Goal: Task Accomplishment & Management: Manage account settings

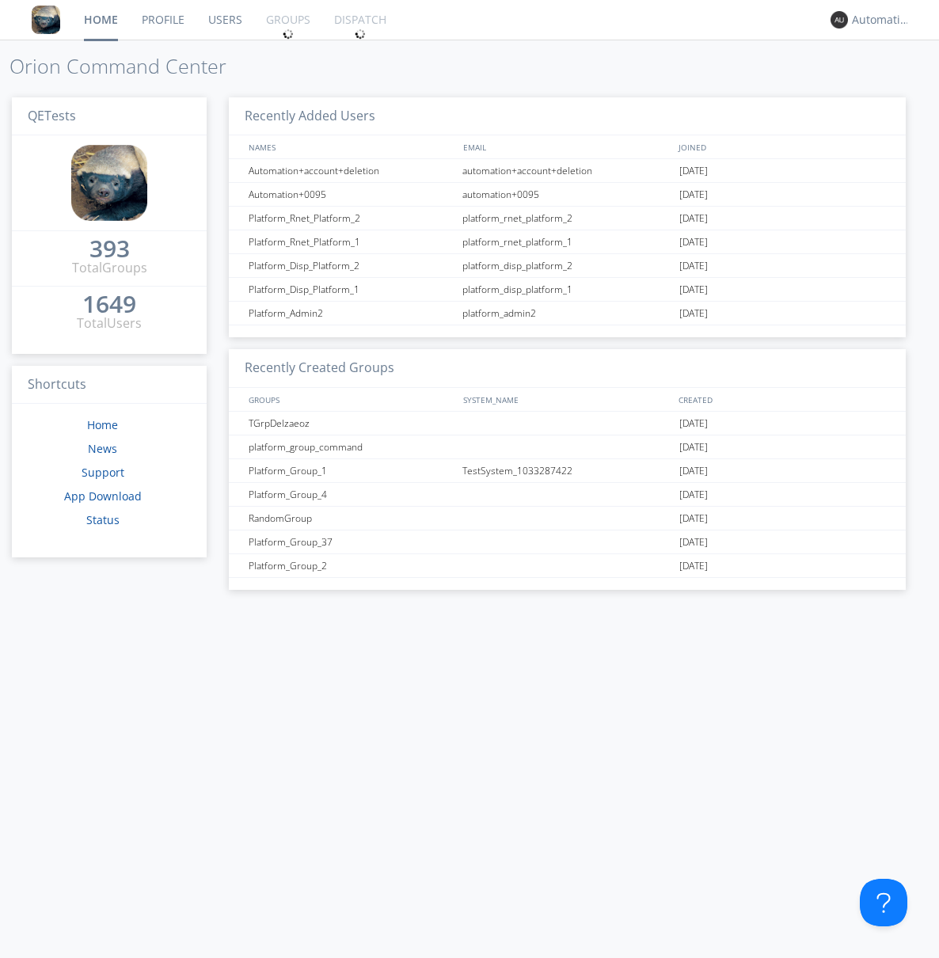
click at [286, 20] on link "Groups" at bounding box center [288, 20] width 68 height 40
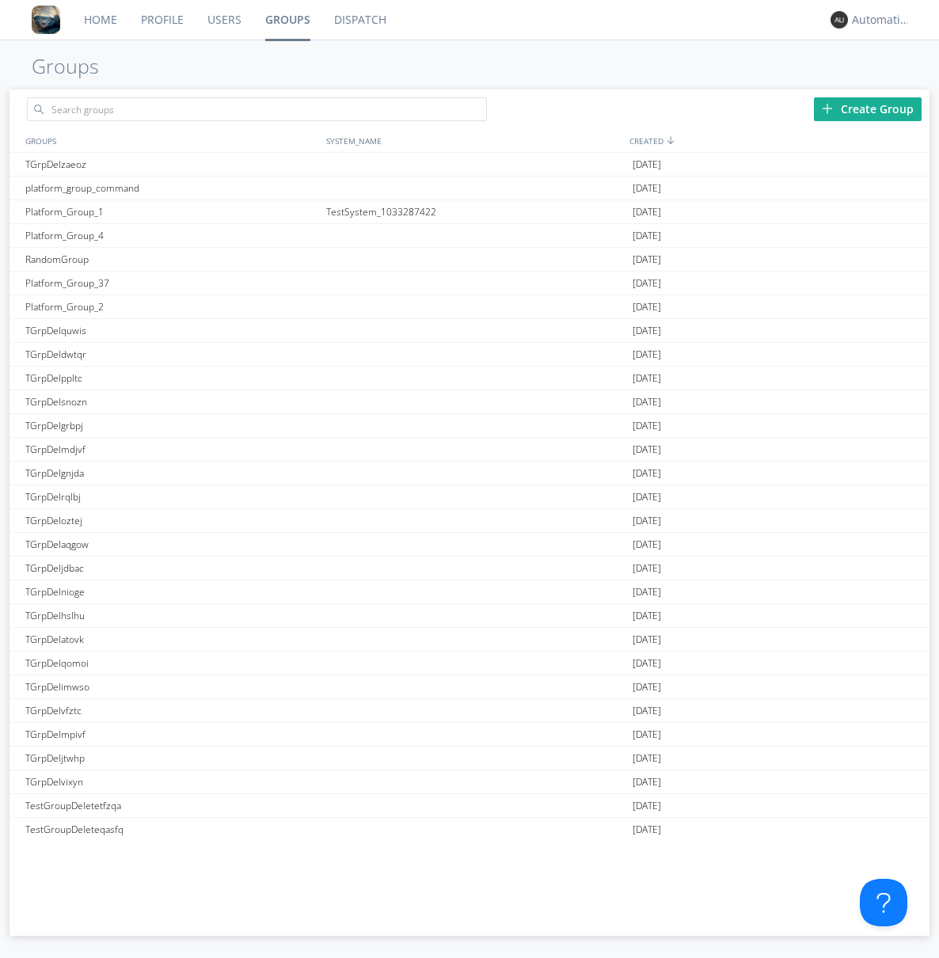
click at [867, 108] on div "Create Group" at bounding box center [868, 109] width 108 height 24
click at [286, 20] on link "Groups" at bounding box center [287, 20] width 69 height 40
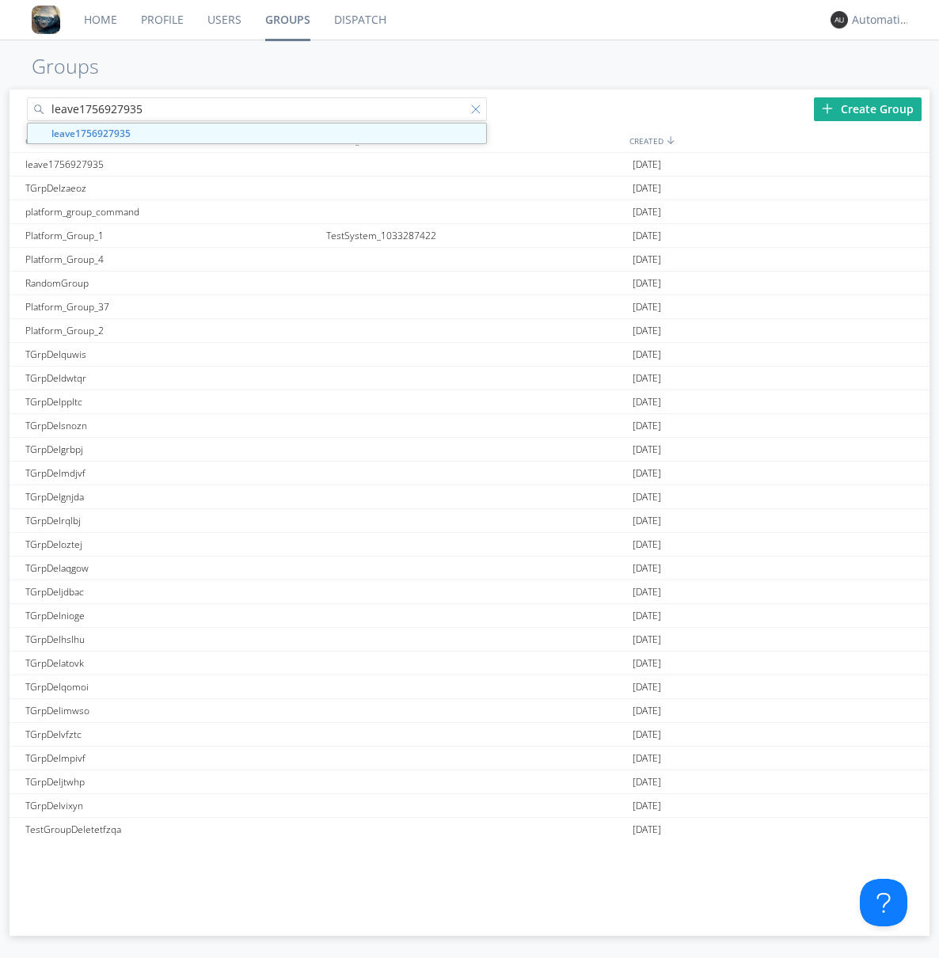
type input "leave1756927935"
click at [478, 112] on div at bounding box center [479, 112] width 16 height 16
type input "leave1756927935"
click at [172, 164] on div "leave1756927935" at bounding box center [172, 164] width 302 height 23
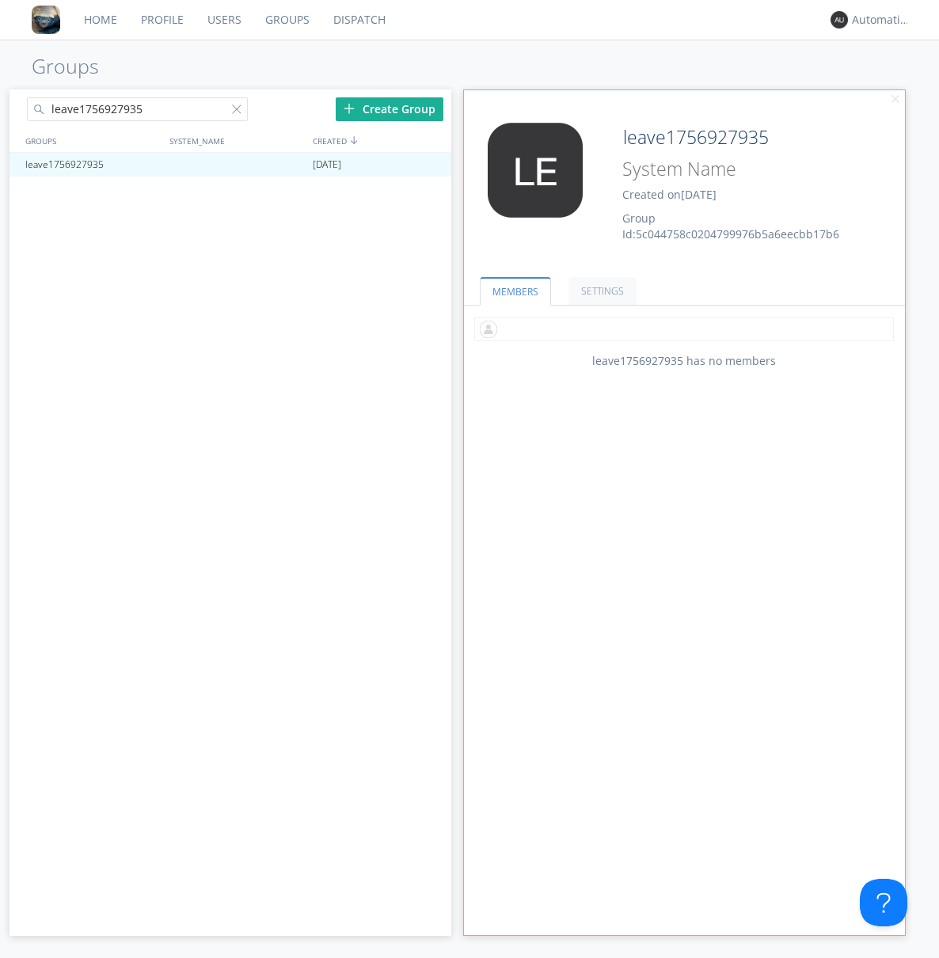
click at [684, 328] on input "text" at bounding box center [683, 329] width 419 height 24
type input "automation+0102"
click at [681, 328] on input "text" at bounding box center [683, 329] width 419 height 24
type input "automation+0103"
click at [681, 328] on input "text" at bounding box center [683, 329] width 419 height 24
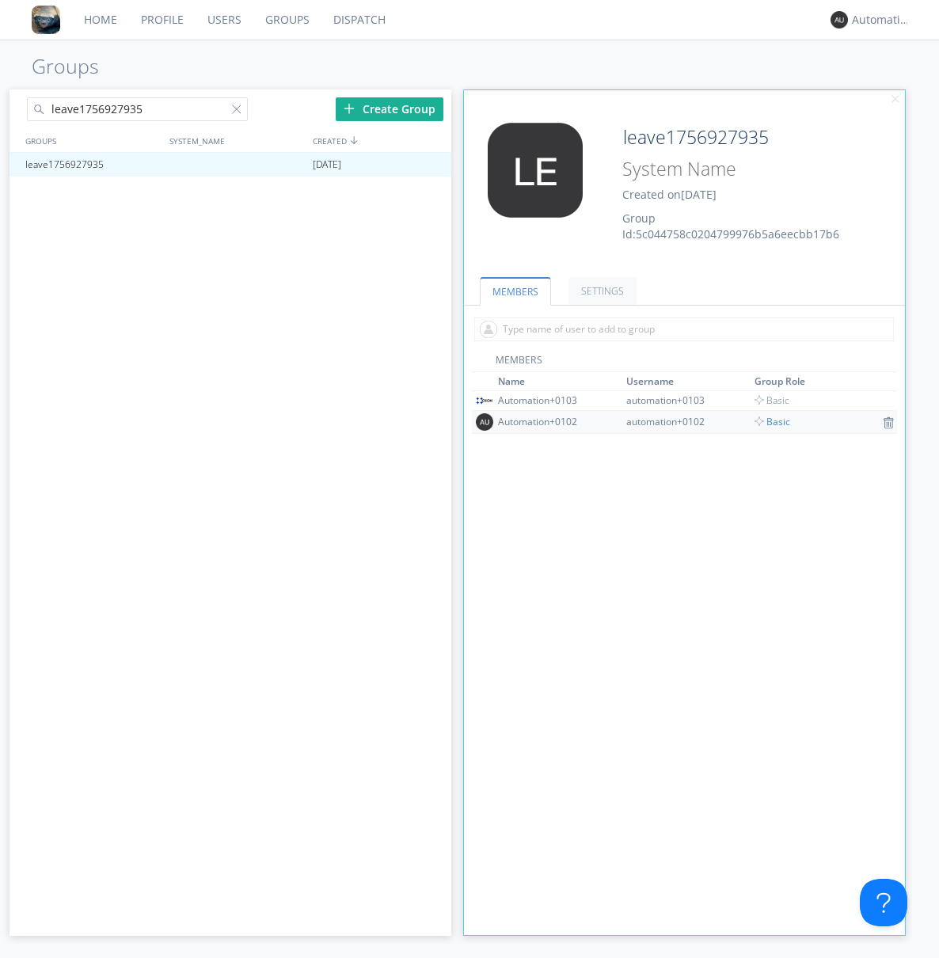
click at [766, 421] on span "Basic" at bounding box center [772, 421] width 36 height 13
